Goal: Transaction & Acquisition: Purchase product/service

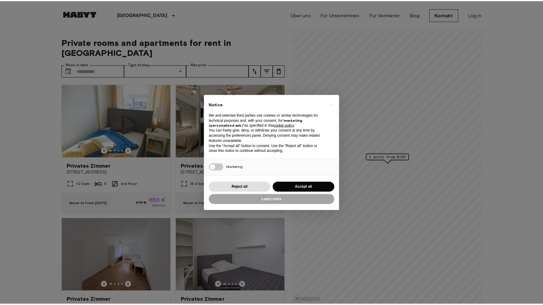
scroll to position [4, 0]
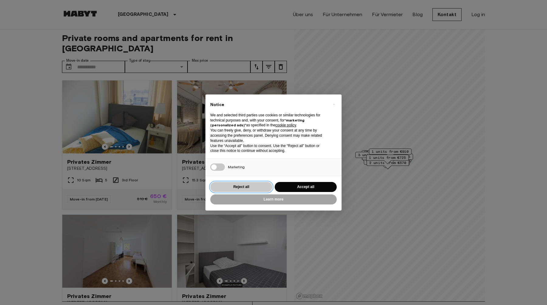
click at [243, 183] on button "Reject all" at bounding box center [241, 187] width 62 height 10
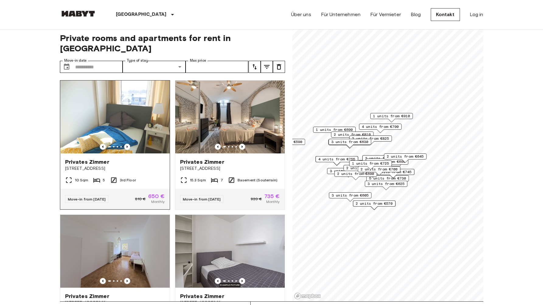
scroll to position [0, 0]
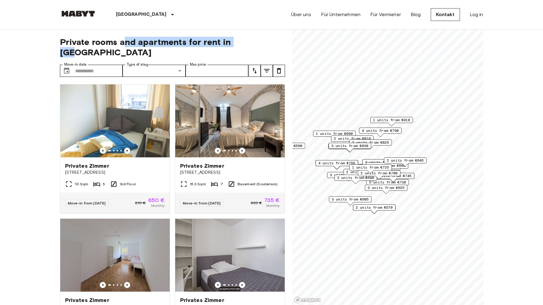
drag, startPoint x: 125, startPoint y: 42, endPoint x: 247, endPoint y: 39, distance: 122.3
click at [247, 39] on span "Private rooms and apartments for rent in Munich" at bounding box center [172, 47] width 225 height 21
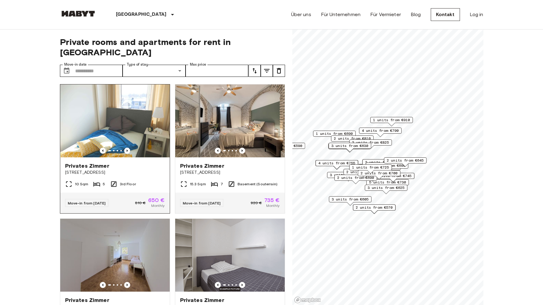
click at [138, 198] on div "810 € 650 € Monthly" at bounding box center [150, 203] width 30 height 11
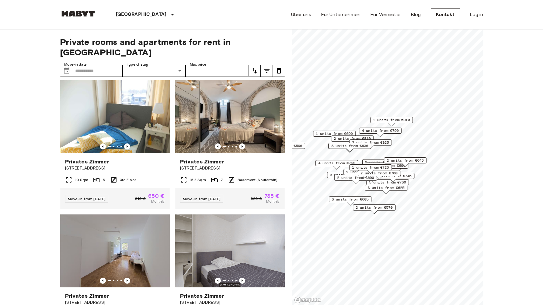
scroll to position [0, 0]
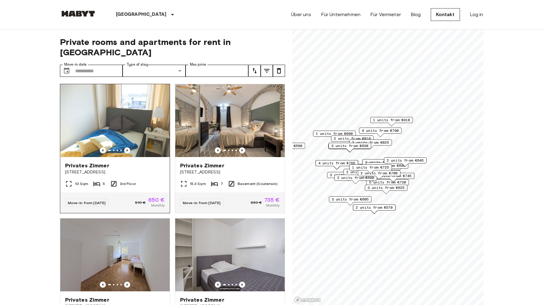
click at [130, 165] on div "Privates Zimmer Grünwalderstraße 119" at bounding box center [114, 168] width 109 height 23
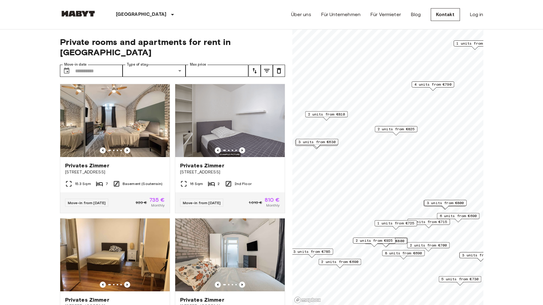
click at [317, 140] on span "3 units from €630" at bounding box center [316, 141] width 37 height 5
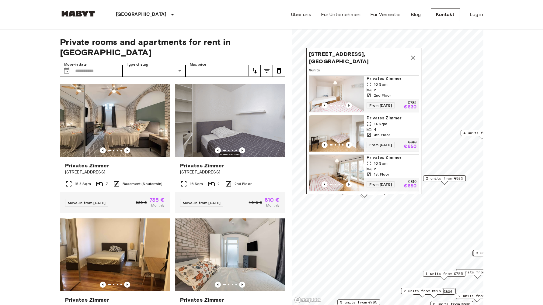
scroll to position [4, 0]
click at [413, 54] on icon "Map marker" at bounding box center [412, 57] width 7 height 7
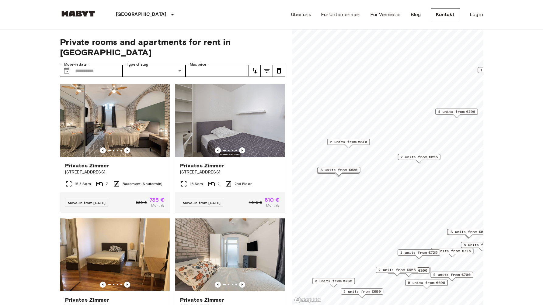
drag, startPoint x: 377, startPoint y: 197, endPoint x: 328, endPoint y: 157, distance: 63.4
click at [328, 167] on div "3 units from €630" at bounding box center [339, 171] width 43 height 9
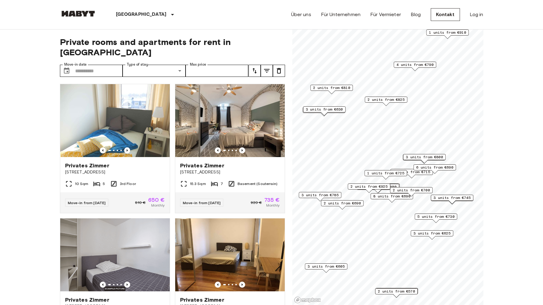
scroll to position [8, 0]
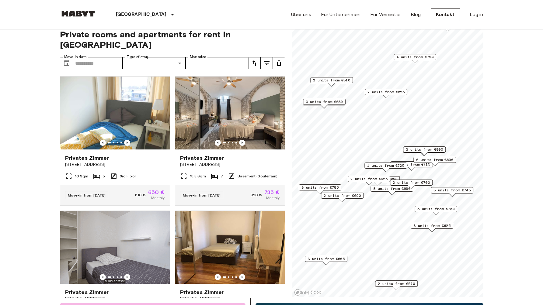
click at [360, 198] on span "2 units from €690" at bounding box center [342, 195] width 37 height 5
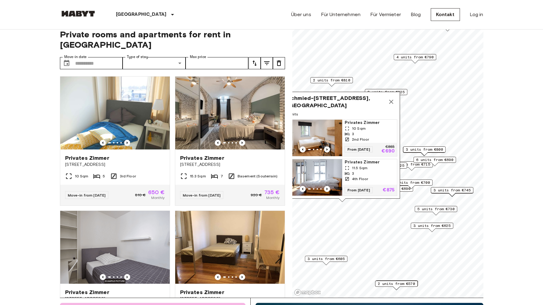
click at [390, 96] on button "Map marker" at bounding box center [391, 102] width 12 height 12
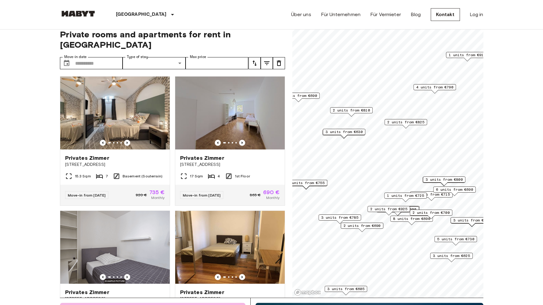
click at [347, 133] on span "3 units from €630" at bounding box center [343, 131] width 37 height 5
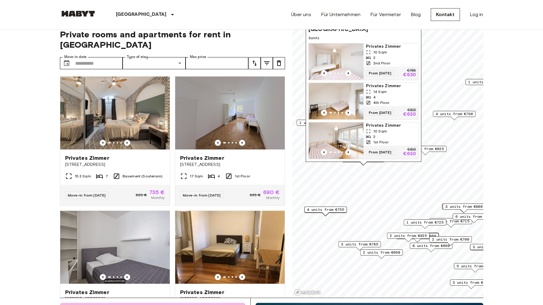
click at [382, 50] on span "10 Sqm" at bounding box center [380, 52] width 14 height 5
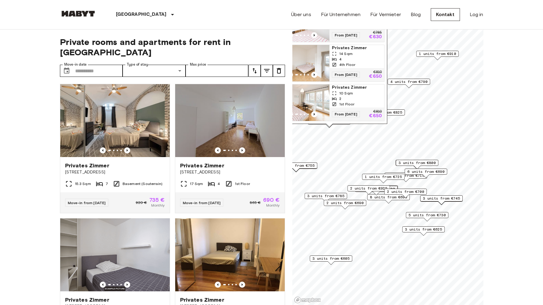
click at [435, 172] on span "6 units from €690" at bounding box center [425, 171] width 37 height 5
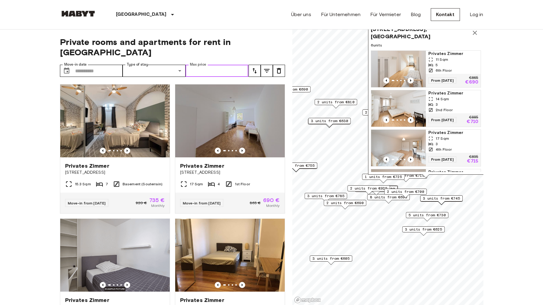
click at [187, 65] on input "Max price" at bounding box center [217, 71] width 63 height 12
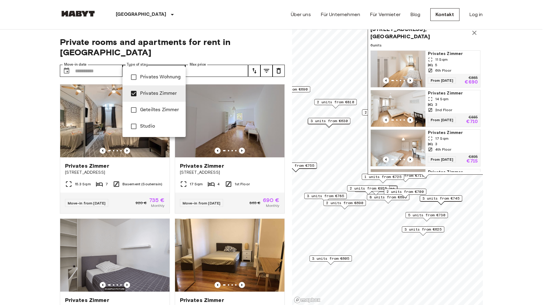
click at [147, 79] on span "Privates Wohnung" at bounding box center [160, 77] width 41 height 7
click at [253, 58] on div at bounding box center [273, 152] width 547 height 305
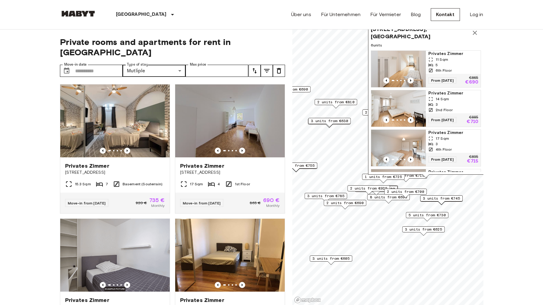
click at [268, 69] on icon "tune" at bounding box center [266, 71] width 5 height 4
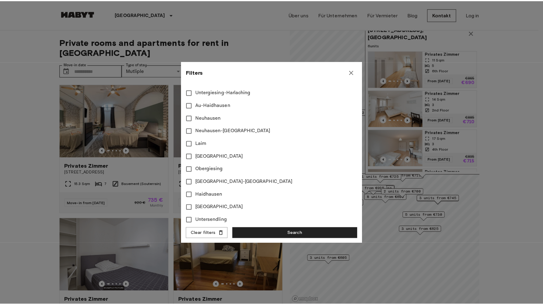
scroll to position [213, 0]
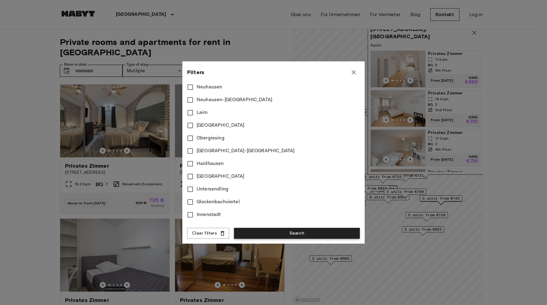
click at [299, 234] on button "Search" at bounding box center [297, 233] width 126 height 11
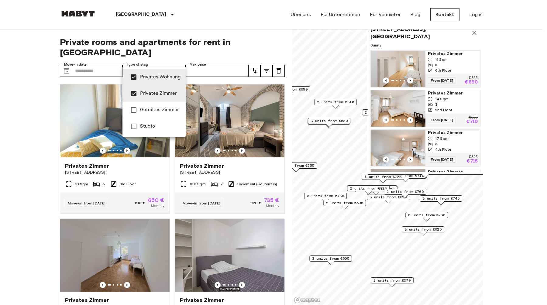
click at [151, 61] on div at bounding box center [273, 152] width 547 height 305
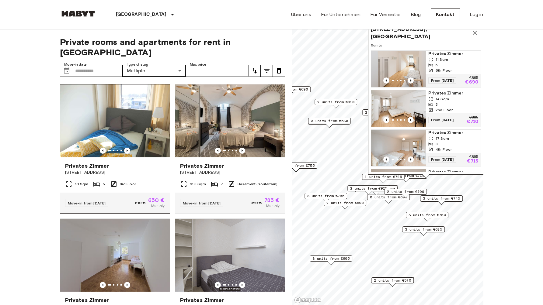
click at [127, 164] on div "Privates Zimmer Grünwalderstraße 119" at bounding box center [114, 169] width 109 height 23
click at [145, 67] on div "**********" at bounding box center [172, 168] width 225 height 276
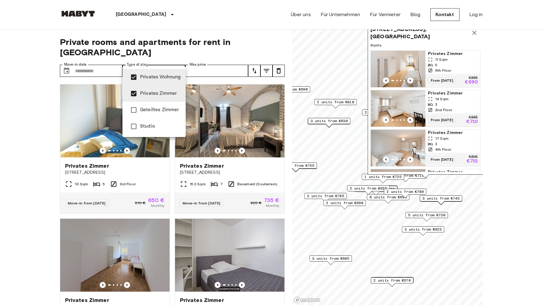
type input "**********"
click at [160, 61] on div at bounding box center [273, 152] width 547 height 305
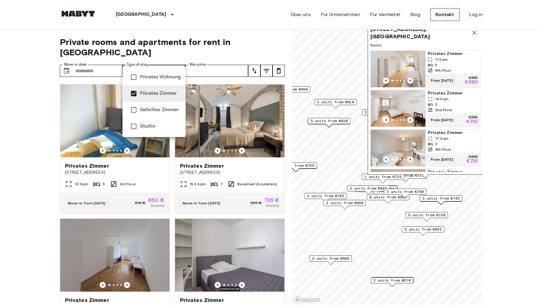
click at [159, 97] on span "Privates Zimmer" at bounding box center [160, 93] width 41 height 7
click at [158, 68] on ul "Privates Wohnung Privates Zimmer Geteiltes Zimmer Studio" at bounding box center [154, 102] width 63 height 71
click at [160, 79] on span "Privates Wohnung" at bounding box center [160, 77] width 41 height 7
type input "**********"
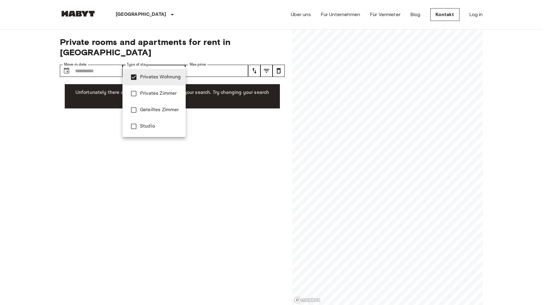
click at [161, 64] on div at bounding box center [273, 152] width 547 height 305
click at [365, 137] on div at bounding box center [273, 152] width 547 height 305
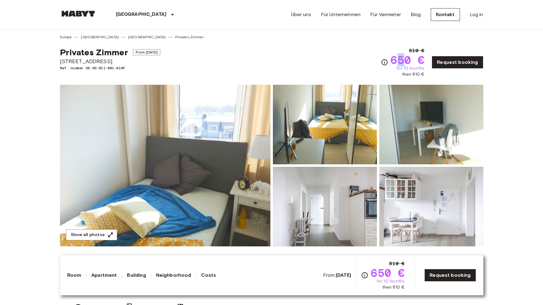
drag, startPoint x: 398, startPoint y: 61, endPoint x: 408, endPoint y: 61, distance: 9.7
click at [408, 61] on span "650 €" at bounding box center [407, 59] width 34 height 11
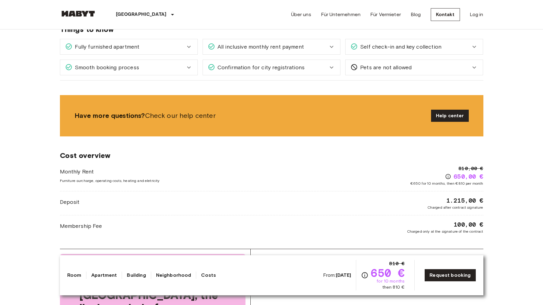
scroll to position [476, 0]
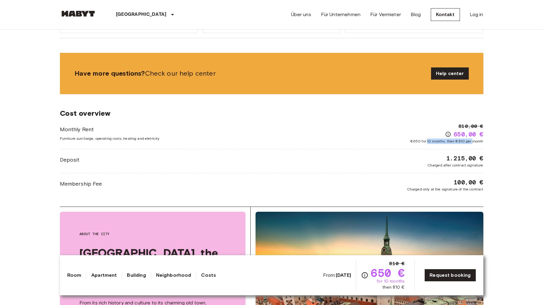
drag, startPoint x: 427, startPoint y: 141, endPoint x: 473, endPoint y: 141, distance: 45.3
click at [473, 141] on span "€650 for 10 months, then €810 per month" at bounding box center [446, 141] width 73 height 5
drag, startPoint x: 421, startPoint y: 142, endPoint x: 436, endPoint y: 142, distance: 15.5
click at [436, 142] on span "€650 for 10 months, then €810 per month" at bounding box center [446, 141] width 73 height 5
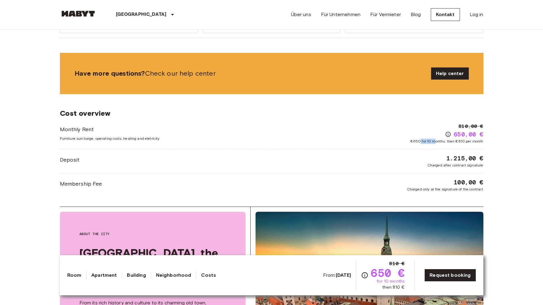
click at [436, 142] on span "€650 for 10 months, then €810 per month" at bounding box center [446, 141] width 73 height 5
drag, startPoint x: 456, startPoint y: 133, endPoint x: 480, endPoint y: 132, distance: 23.7
click at [480, 132] on span "650,00 €" at bounding box center [468, 134] width 30 height 9
drag, startPoint x: 461, startPoint y: 143, endPoint x: 484, endPoint y: 143, distance: 22.2
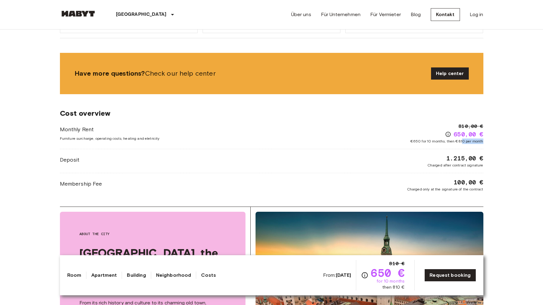
click at [484, 143] on div "Europa Deutschland München Privates Zimmer Privates Zimmer From Aug 20 2025 Grü…" at bounding box center [272, 157] width 438 height 1209
click at [483, 143] on div "Europa Deutschland München Privates Zimmer Privates Zimmer From Aug 20 2025 Grü…" at bounding box center [272, 157] width 438 height 1209
drag, startPoint x: 71, startPoint y: 160, endPoint x: 81, endPoint y: 161, distance: 10.1
click at [71, 160] on span "Deposit" at bounding box center [70, 160] width 20 height 8
drag, startPoint x: 448, startPoint y: 159, endPoint x: 462, endPoint y: 159, distance: 14.3
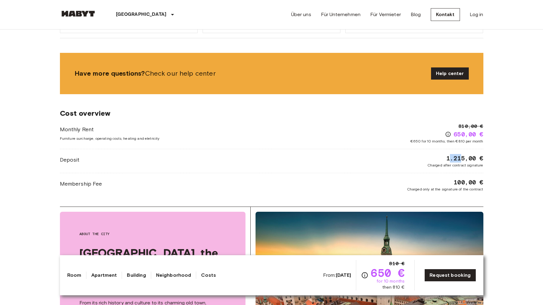
click at [462, 159] on span "1.215,00 €" at bounding box center [464, 158] width 37 height 9
drag, startPoint x: 427, startPoint y: 190, endPoint x: 470, endPoint y: 191, distance: 42.6
click at [470, 191] on span "Charged only at the signature of the contract" at bounding box center [445, 189] width 76 height 5
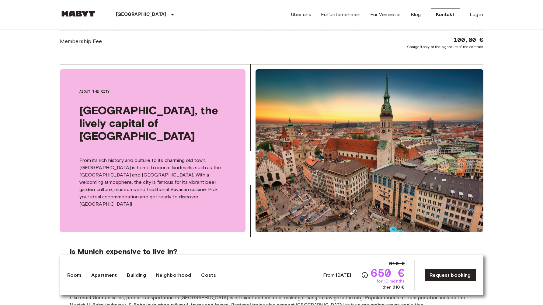
scroll to position [529, 0]
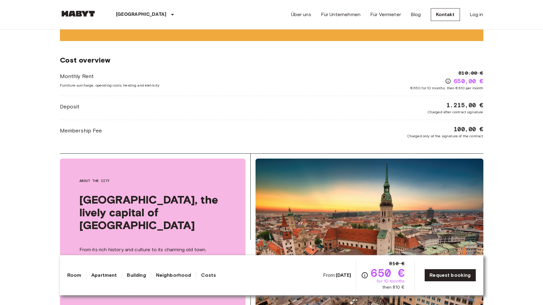
click at [368, 275] on icon "Check cost overview for full price breakdown. Please note that discounts apply …" at bounding box center [364, 275] width 7 height 7
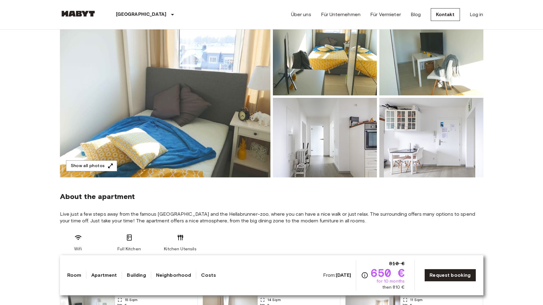
scroll to position [73, 0]
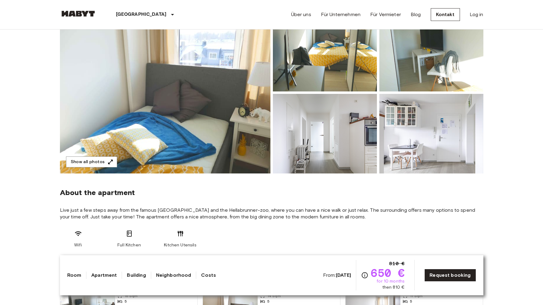
click at [335, 138] on img at bounding box center [325, 134] width 104 height 80
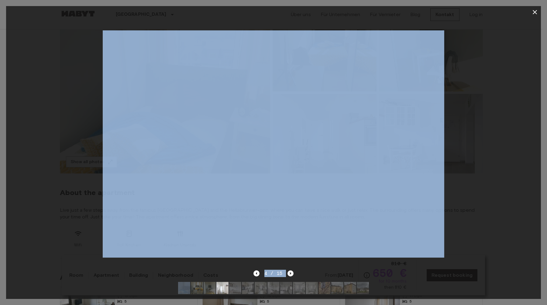
click at [289, 266] on div "4 / 15" at bounding box center [273, 152] width 535 height 293
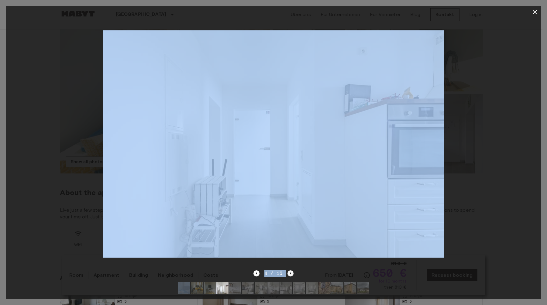
click at [289, 271] on icon "Next image" at bounding box center [291, 274] width 6 height 6
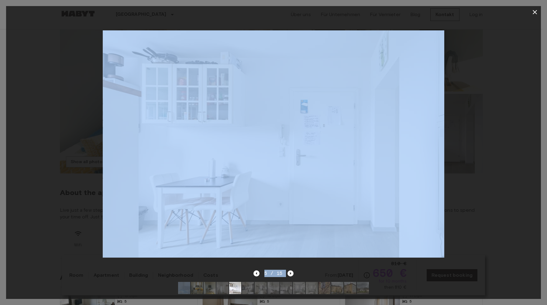
click at [290, 271] on icon "Next image" at bounding box center [291, 274] width 6 height 6
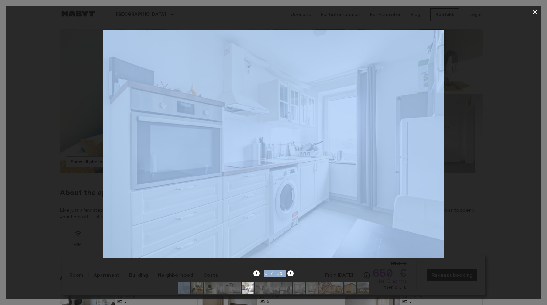
click at [489, 213] on div at bounding box center [273, 144] width 535 height 252
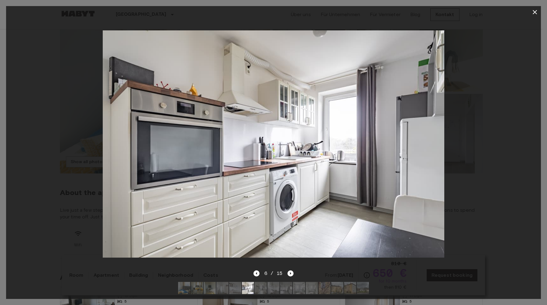
click at [536, 13] on icon "button" at bounding box center [535, 12] width 7 height 7
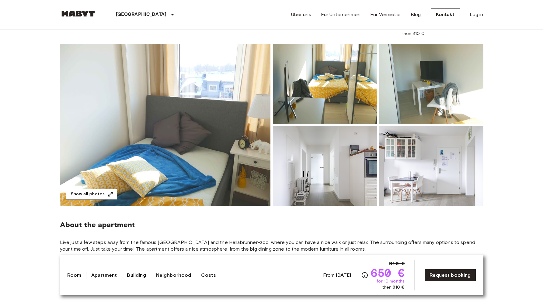
scroll to position [0, 0]
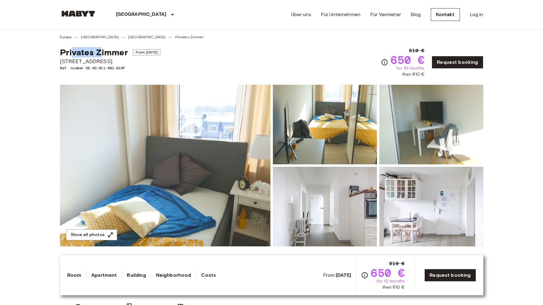
drag, startPoint x: 71, startPoint y: 54, endPoint x: 100, endPoint y: 54, distance: 28.9
click at [100, 54] on span "Privates Zimmer" at bounding box center [94, 52] width 68 height 10
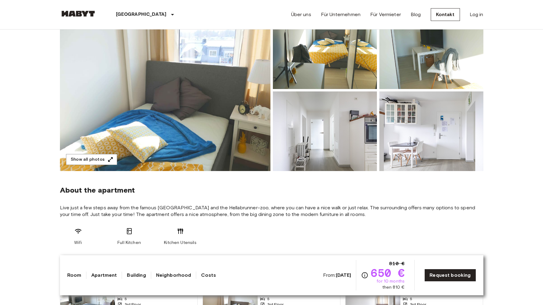
scroll to position [141, 0]
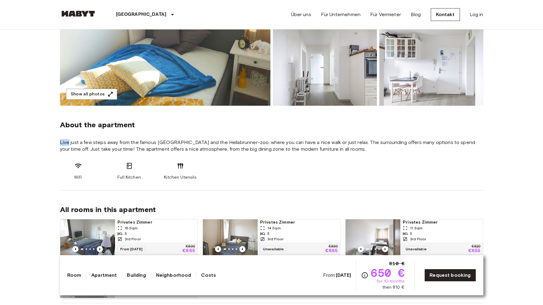
drag, startPoint x: 68, startPoint y: 142, endPoint x: 239, endPoint y: 138, distance: 171.0
click at [239, 138] on section "About the apartment Live just a few steps away from the famous Flaucher-Park an…" at bounding box center [271, 148] width 423 height 85
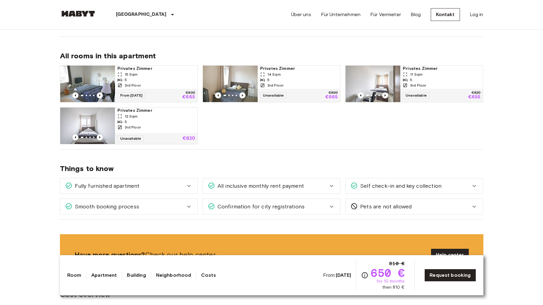
scroll to position [303, 0]
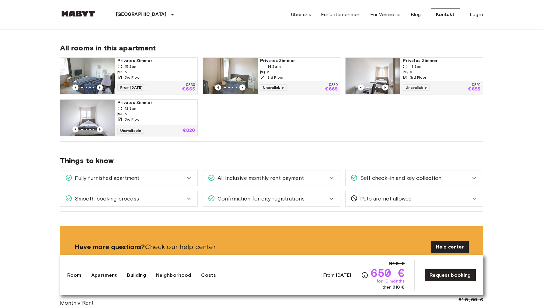
click at [168, 177] on div "Fully furnished apartment" at bounding box center [125, 178] width 120 height 8
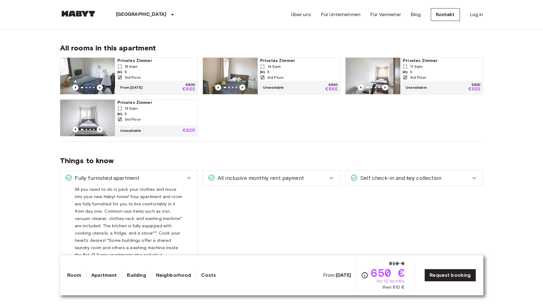
scroll to position [321, 0]
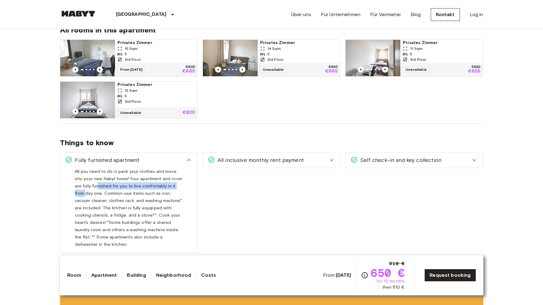
drag, startPoint x: 89, startPoint y: 188, endPoint x: 175, endPoint y: 189, distance: 86.1
click at [175, 189] on span "All you need to do is pack your clothes and move into your new Habyt home! Your…" at bounding box center [128, 210] width 107 height 83
drag, startPoint x: 89, startPoint y: 203, endPoint x: 162, endPoint y: 204, distance: 72.7
click at [162, 204] on span "All you need to do is pack your clothes and move into your new Habyt home! Your…" at bounding box center [128, 210] width 107 height 83
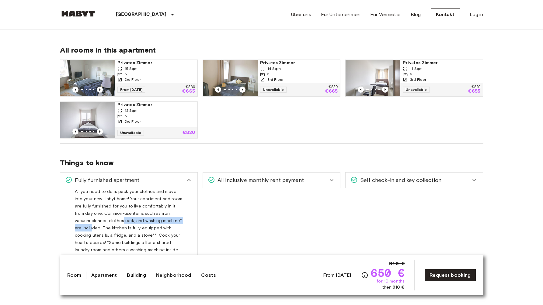
scroll to position [315, 0]
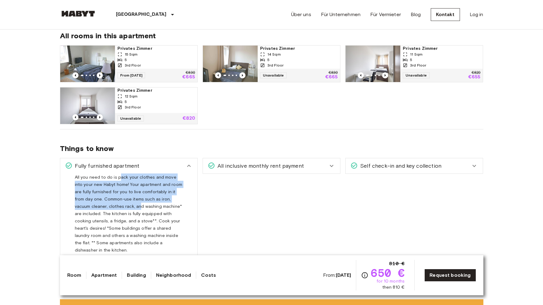
drag, startPoint x: 120, startPoint y: 179, endPoint x: 105, endPoint y: 205, distance: 30.0
click at [105, 205] on span "All you need to do is pack your clothes and move into your new Habyt home! Your…" at bounding box center [128, 216] width 107 height 83
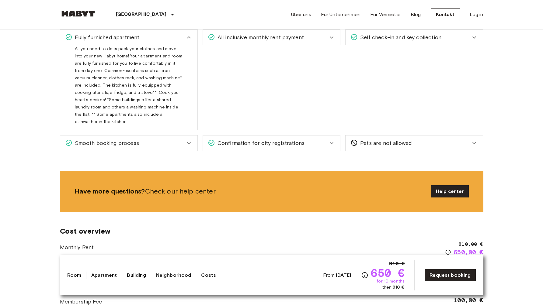
scroll to position [436, 0]
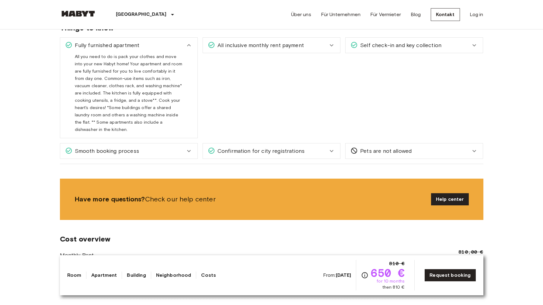
click at [260, 50] on div "All inclusive monthly rent payment" at bounding box center [271, 45] width 137 height 15
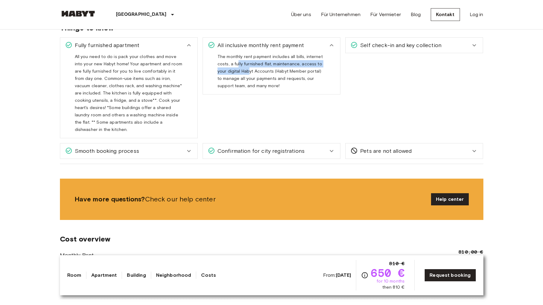
drag, startPoint x: 238, startPoint y: 64, endPoint x: 247, endPoint y: 73, distance: 13.5
click at [247, 73] on span "The monthly rent payment includes all bills, internet costs, a fully furnished …" at bounding box center [269, 73] width 105 height 39
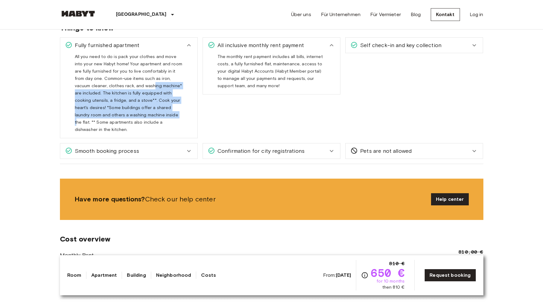
drag, startPoint x: 118, startPoint y: 84, endPoint x: 124, endPoint y: 111, distance: 27.6
click at [124, 111] on div "All you need to do is pack your clothes and move into your new Habyt home! Your…" at bounding box center [129, 93] width 108 height 80
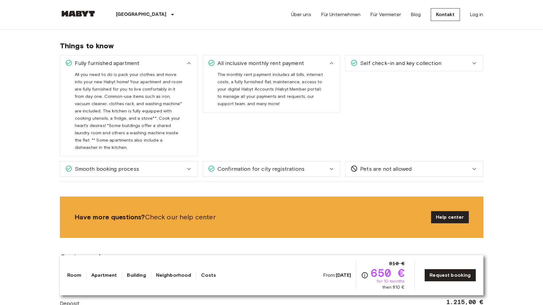
scroll to position [386, 0]
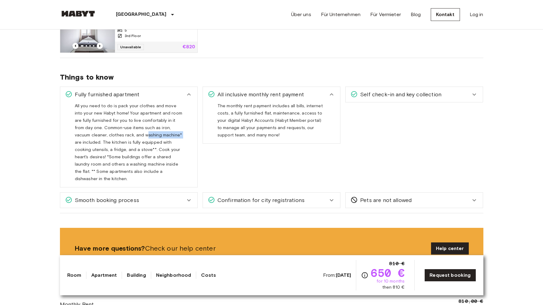
drag, startPoint x: 115, startPoint y: 137, endPoint x: 146, endPoint y: 136, distance: 31.0
click at [146, 136] on span "All you need to do is pack your clothes and move into your new Habyt home! Your…" at bounding box center [128, 144] width 107 height 83
drag, startPoint x: 157, startPoint y: 135, endPoint x: 170, endPoint y: 134, distance: 12.8
click at [170, 134] on span "All you need to do is pack your clothes and move into your new Habyt home! Your…" at bounding box center [128, 144] width 107 height 83
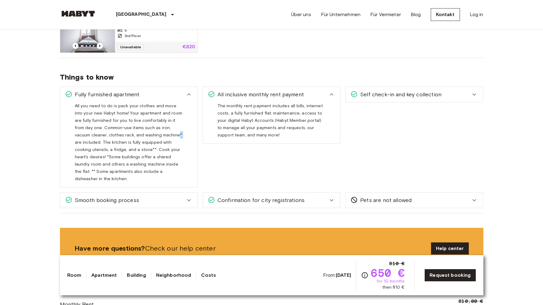
drag, startPoint x: 143, startPoint y: 136, endPoint x: 147, endPoint y: 136, distance: 3.7
click at [147, 136] on span "All you need to do is pack your clothes and move into your new Habyt home! Your…" at bounding box center [128, 144] width 107 height 83
click at [167, 138] on span "All you need to do is pack your clothes and move into your new Habyt home! Your…" at bounding box center [128, 144] width 107 height 83
drag, startPoint x: 84, startPoint y: 146, endPoint x: 163, endPoint y: 143, distance: 79.4
click at [163, 143] on span "All you need to do is pack your clothes and move into your new Habyt home! Your…" at bounding box center [128, 144] width 107 height 83
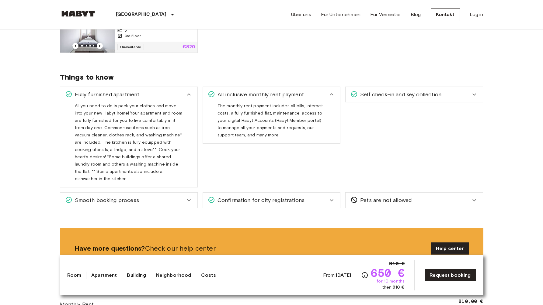
click at [166, 143] on span "All you need to do is pack your clothes and move into your new Habyt home! Your…" at bounding box center [128, 144] width 107 height 83
drag, startPoint x: 97, startPoint y: 151, endPoint x: 102, endPoint y: 150, distance: 4.3
click at [102, 150] on span "All you need to do is pack your clothes and move into your new Habyt home! Your…" at bounding box center [128, 144] width 107 height 83
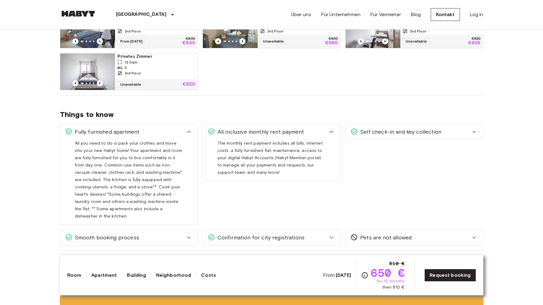
scroll to position [419, 0]
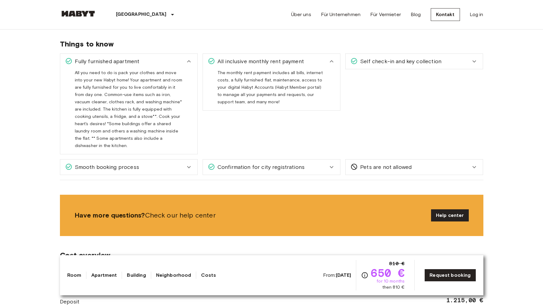
click at [136, 163] on span "Smooth booking process" at bounding box center [105, 167] width 67 height 8
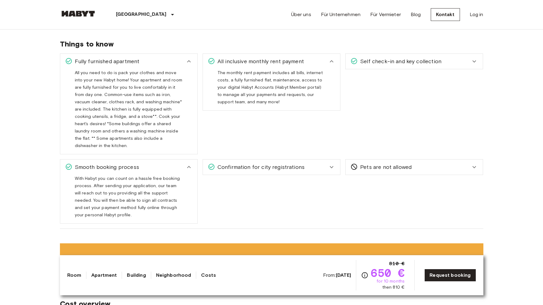
click at [266, 168] on div "Confirmation for city registrations Whether it's the Anmeldung in Germany, the …" at bounding box center [269, 188] width 143 height 69
click at [298, 165] on div "Confirmation for city registrations" at bounding box center [271, 167] width 137 height 15
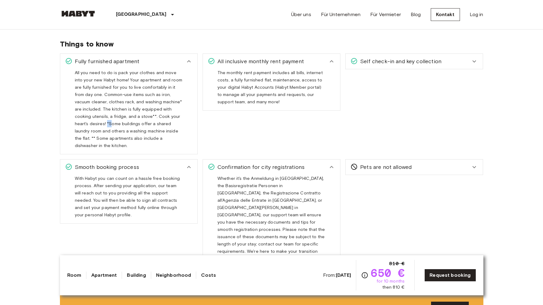
drag, startPoint x: 155, startPoint y: 117, endPoint x: 160, endPoint y: 117, distance: 5.5
click at [160, 117] on span "All you need to do is pack your clothes and move into your new Habyt home! Your…" at bounding box center [128, 111] width 107 height 83
drag, startPoint x: 98, startPoint y: 126, endPoint x: 132, endPoint y: 126, distance: 33.8
click at [136, 126] on span "All you need to do is pack your clothes and move into your new Habyt home! Your…" at bounding box center [128, 111] width 107 height 83
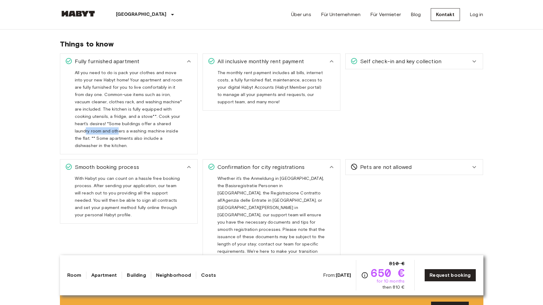
drag, startPoint x: 132, startPoint y: 126, endPoint x: 164, endPoint y: 125, distance: 31.9
click at [164, 125] on span "All you need to do is pack your clothes and move into your new Habyt home! Your…" at bounding box center [128, 111] width 107 height 83
drag, startPoint x: 90, startPoint y: 132, endPoint x: 117, endPoint y: 132, distance: 26.8
click at [117, 132] on span "All you need to do is pack your clothes and move into your new Habyt home! Your…" at bounding box center [128, 111] width 107 height 83
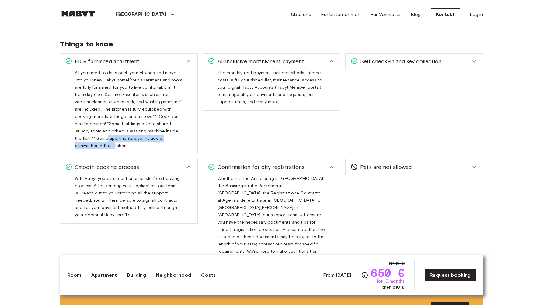
drag, startPoint x: 153, startPoint y: 131, endPoint x: 142, endPoint y: 141, distance: 14.7
click at [142, 141] on span "All you need to do is pack your clothes and move into your new Habyt home! Your…" at bounding box center [128, 111] width 107 height 83
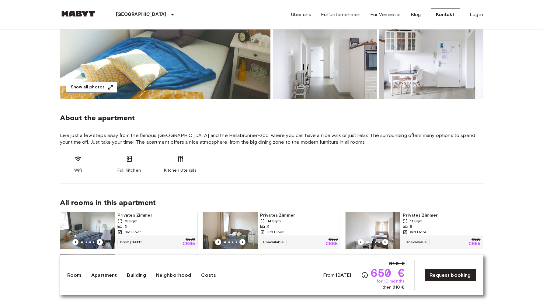
scroll to position [0, 0]
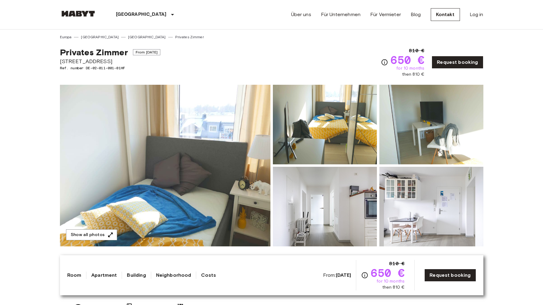
click at [203, 149] on img at bounding box center [165, 166] width 210 height 162
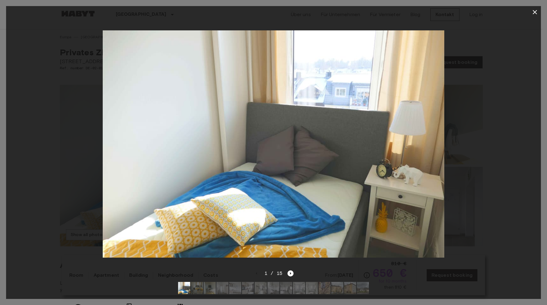
click at [534, 14] on icon "button" at bounding box center [535, 12] width 7 height 7
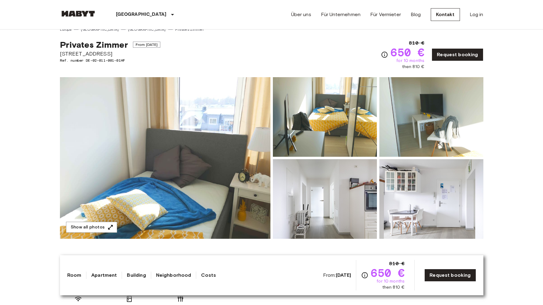
scroll to position [12, 0]
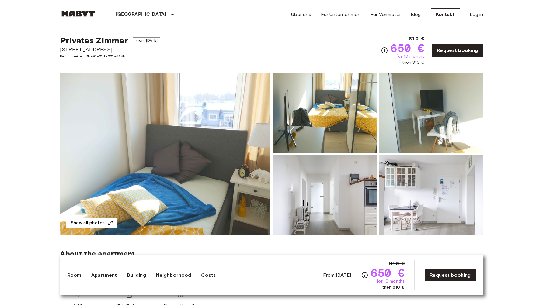
click at [157, 119] on img at bounding box center [165, 154] width 210 height 162
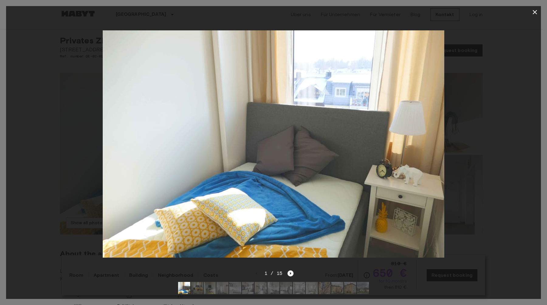
click at [291, 272] on icon "Next image" at bounding box center [290, 273] width 1 height 2
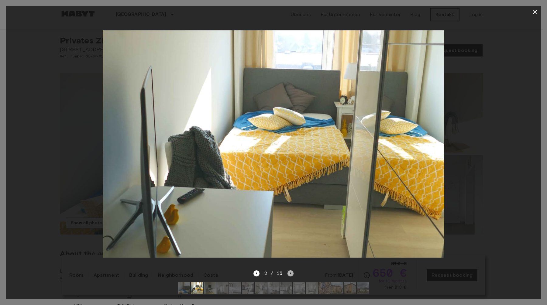
click at [290, 272] on icon "Next image" at bounding box center [290, 273] width 1 height 2
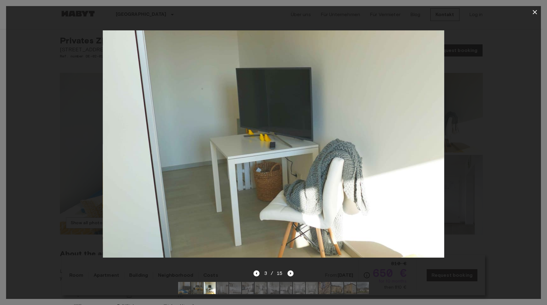
click at [293, 271] on icon "Next image" at bounding box center [291, 274] width 6 height 6
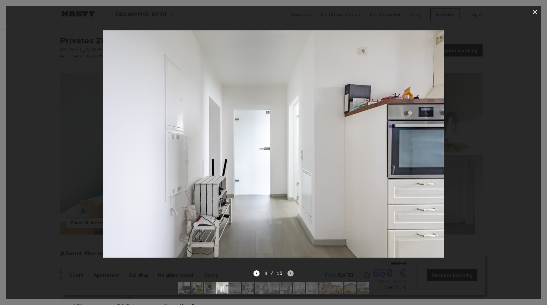
click at [293, 271] on icon "Next image" at bounding box center [291, 274] width 6 height 6
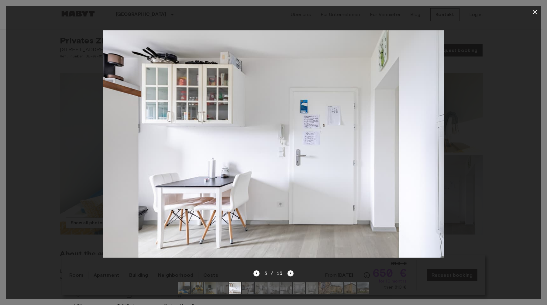
click at [293, 271] on icon "Next image" at bounding box center [291, 274] width 6 height 6
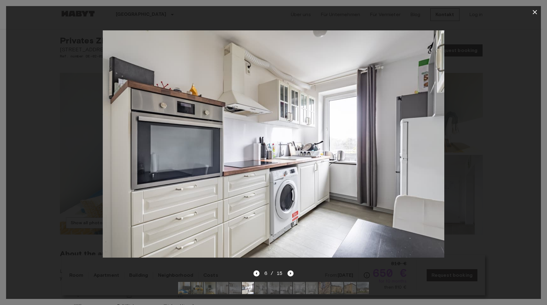
click at [293, 271] on icon "Next image" at bounding box center [291, 274] width 6 height 6
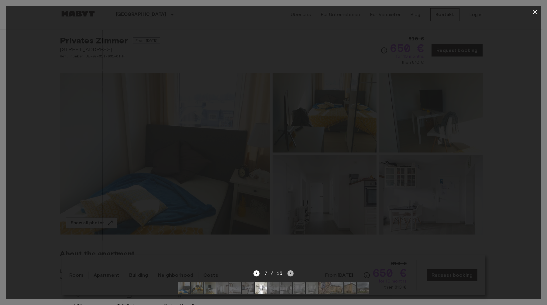
click at [293, 271] on icon "Next image" at bounding box center [291, 274] width 6 height 6
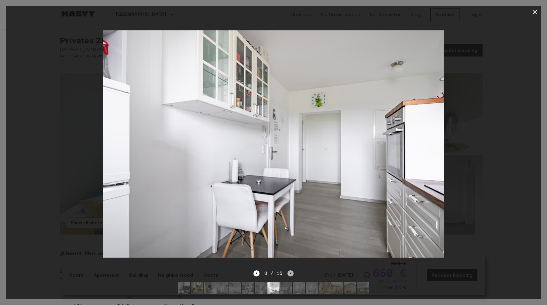
click at [293, 271] on icon "Next image" at bounding box center [291, 274] width 6 height 6
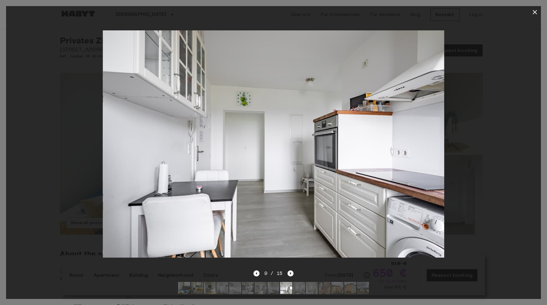
click at [293, 271] on icon "Next image" at bounding box center [291, 274] width 6 height 6
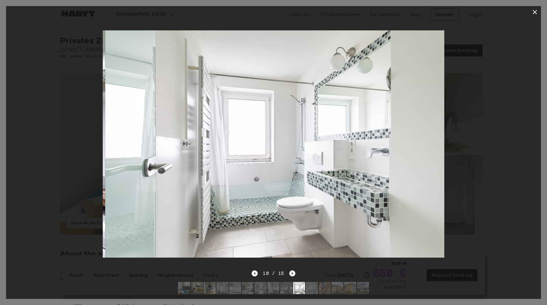
click at [293, 271] on icon "Next image" at bounding box center [293, 274] width 6 height 6
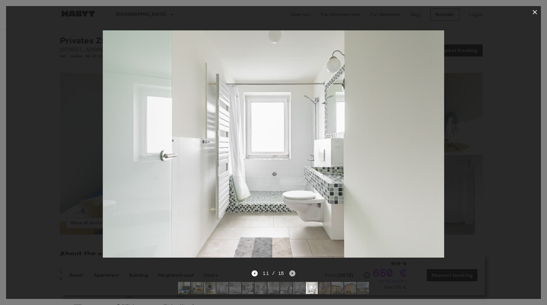
click at [293, 271] on icon "Next image" at bounding box center [293, 274] width 6 height 6
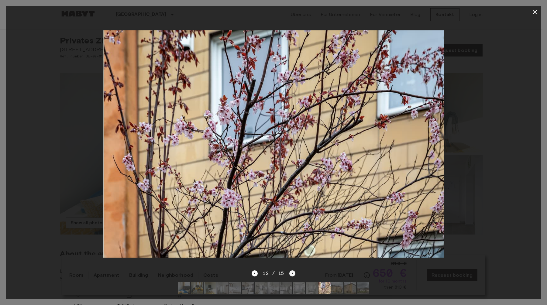
click at [293, 271] on icon "Next image" at bounding box center [293, 274] width 6 height 6
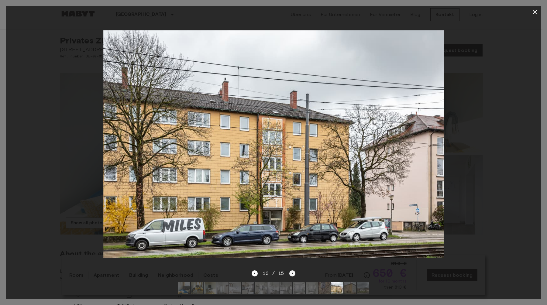
click at [293, 271] on icon "Next image" at bounding box center [293, 274] width 6 height 6
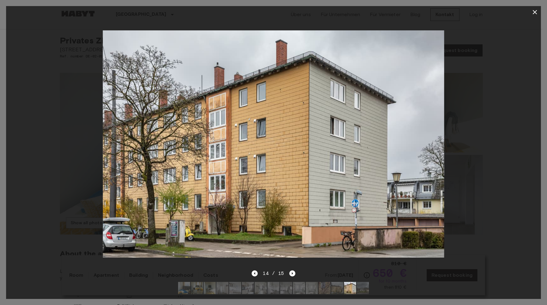
click at [533, 12] on icon "button" at bounding box center [535, 12] width 7 height 7
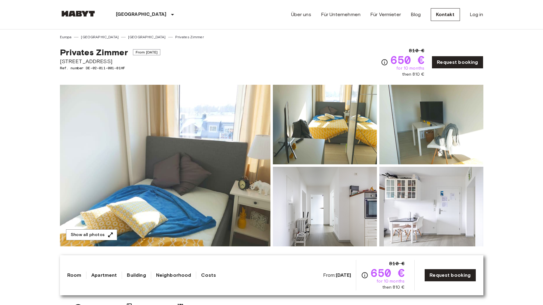
drag, startPoint x: 114, startPoint y: 60, endPoint x: 62, endPoint y: 60, distance: 52.3
click at [62, 60] on span "Grünwalderstraße 119" at bounding box center [110, 61] width 101 height 8
drag, startPoint x: 57, startPoint y: 63, endPoint x: 141, endPoint y: 61, distance: 83.7
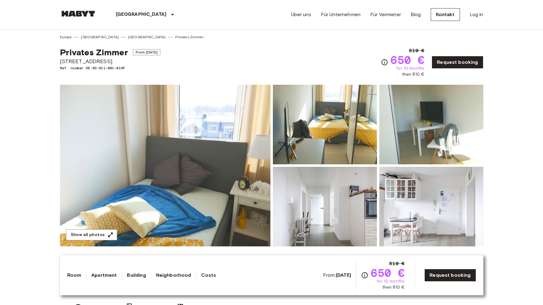
copy span "Grünwalderstraße 119"
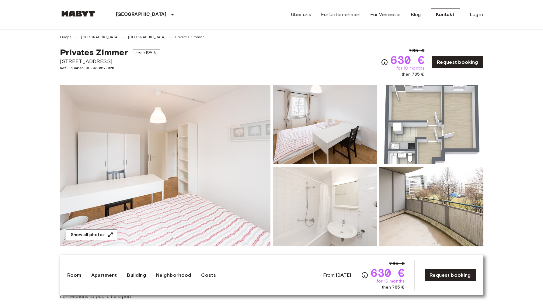
click at [219, 191] on img at bounding box center [165, 166] width 210 height 162
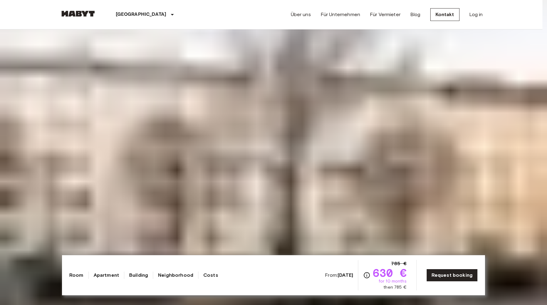
drag, startPoint x: 290, startPoint y: 269, endPoint x: 282, endPoint y: 275, distance: 9.6
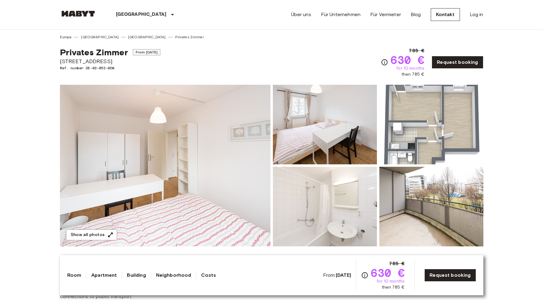
click at [201, 168] on img at bounding box center [165, 166] width 210 height 162
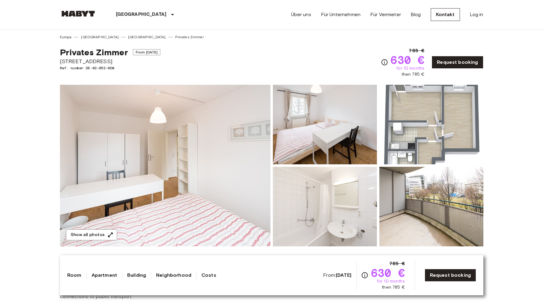
click at [423, 130] on img at bounding box center [431, 125] width 104 height 80
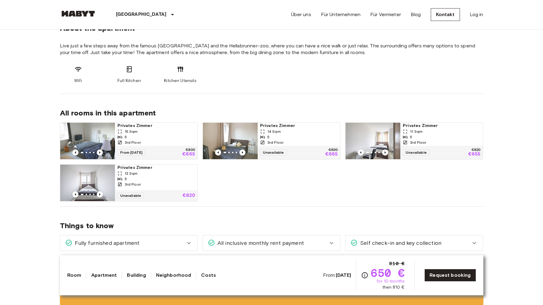
scroll to position [100, 0]
